Goal: Task Accomplishment & Management: Manage account settings

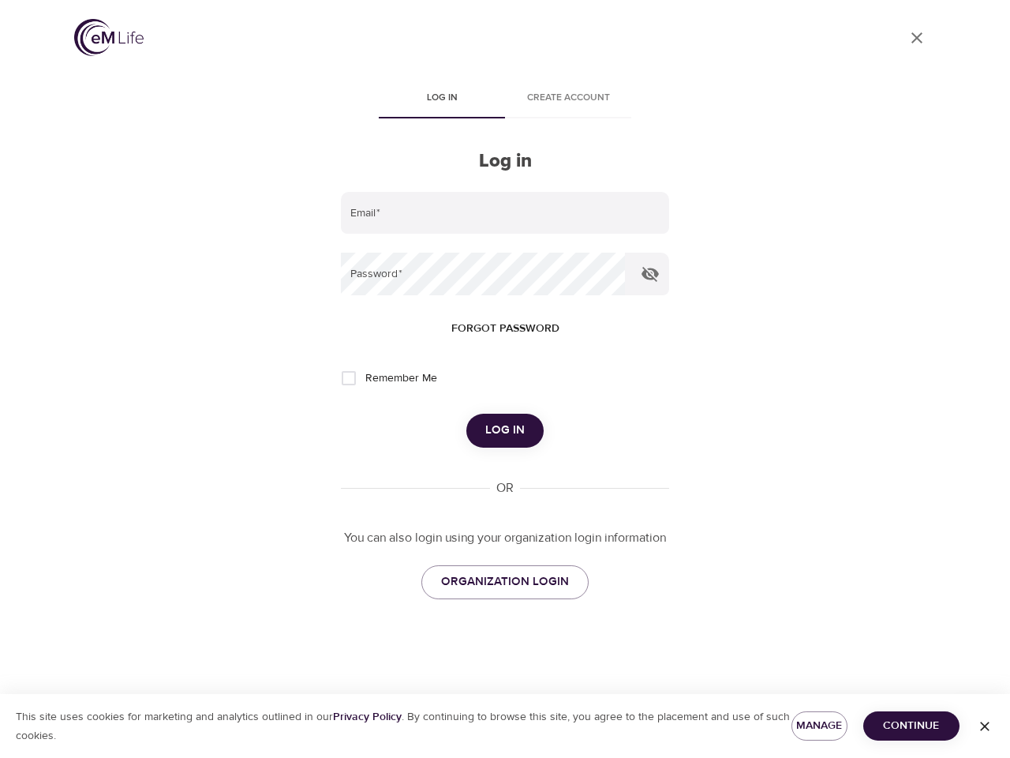
click at [442, 99] on span "Log in" at bounding box center [441, 98] width 107 height 17
click at [568, 99] on span "Create account" at bounding box center [568, 98] width 107 height 17
click at [505, 213] on input "email" at bounding box center [505, 213] width 328 height 43
click at [650, 274] on icon "button" at bounding box center [650, 274] width 17 height 15
click at [505, 328] on span "Forgot password" at bounding box center [506, 329] width 108 height 20
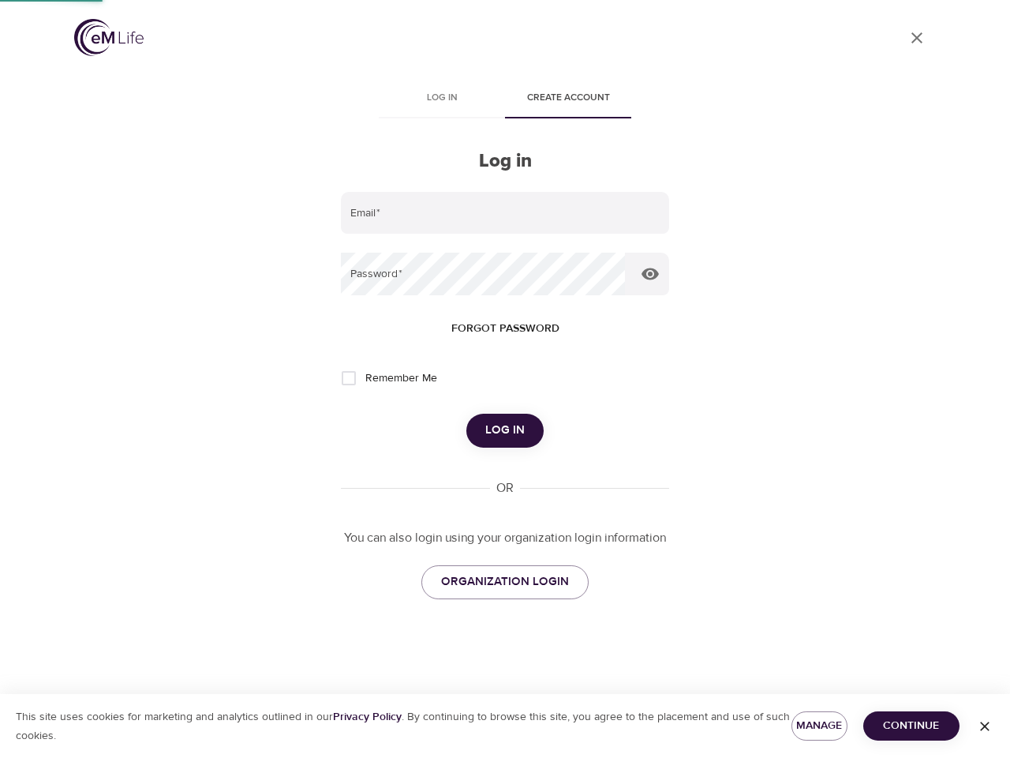
click at [505, 430] on span "Log in" at bounding box center [504, 430] width 39 height 21
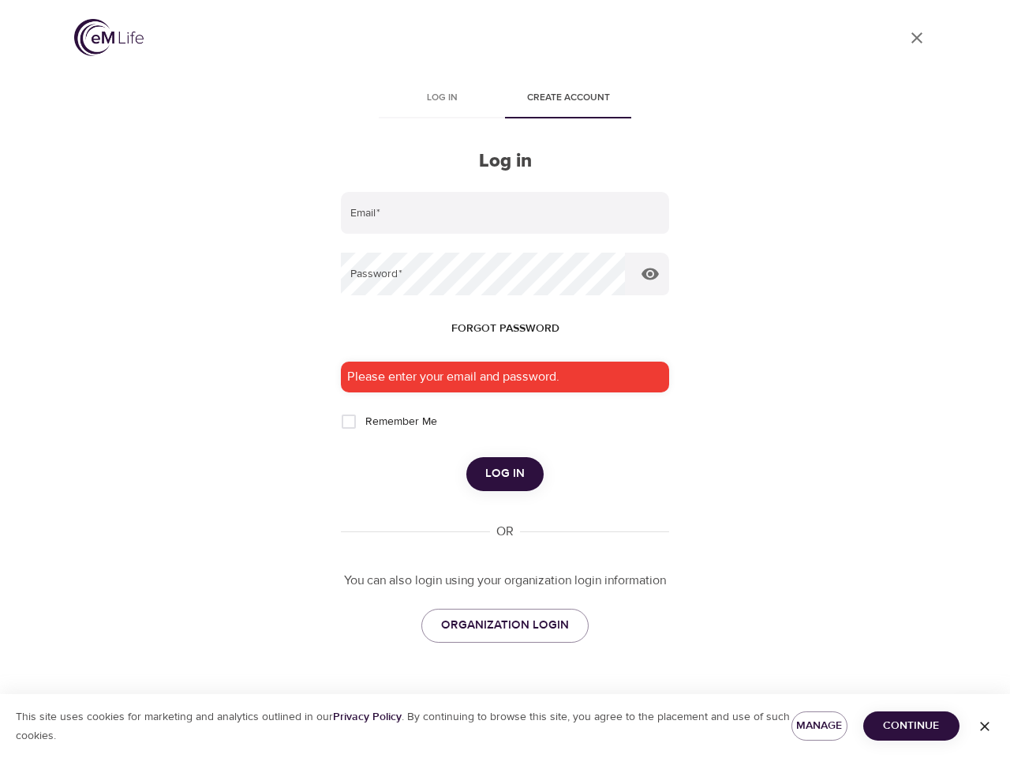
click at [819, 725] on span "Manage" at bounding box center [819, 726] width 31 height 20
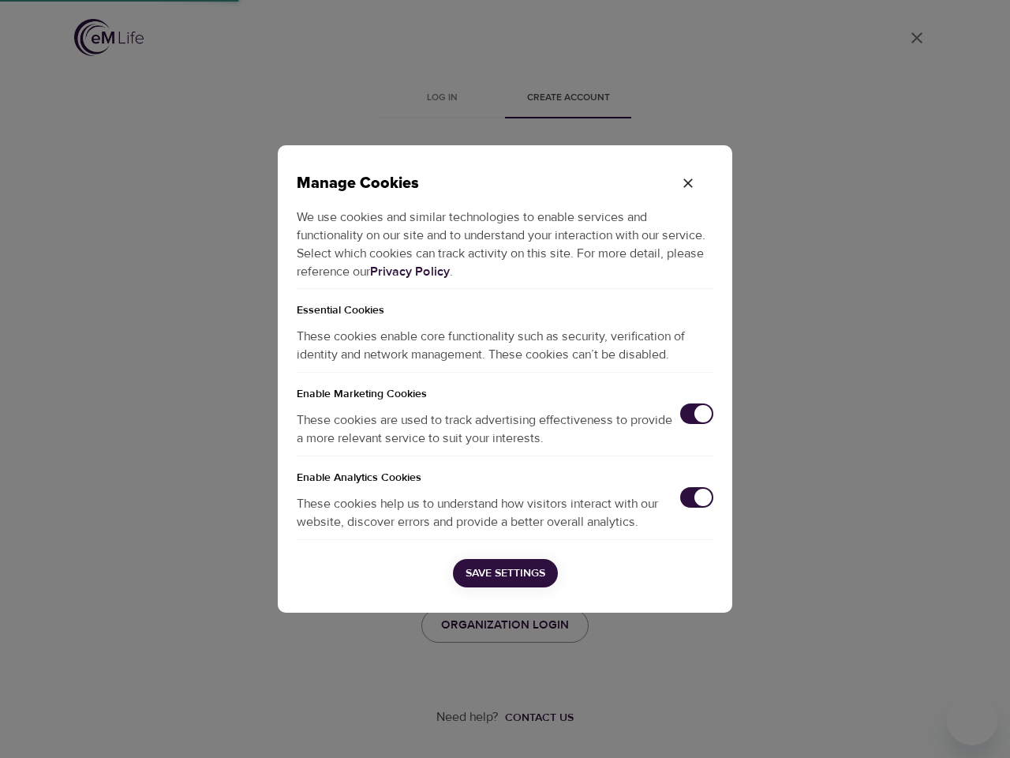
click at [912, 725] on div "Manage Cookies We use cookies and similar technologies to enable services and f…" at bounding box center [505, 379] width 1010 height 758
click at [985, 726] on div "Manage Cookies We use cookies and similar technologies to enable services and f…" at bounding box center [505, 379] width 1010 height 758
